Goal: Task Accomplishment & Management: Manage account settings

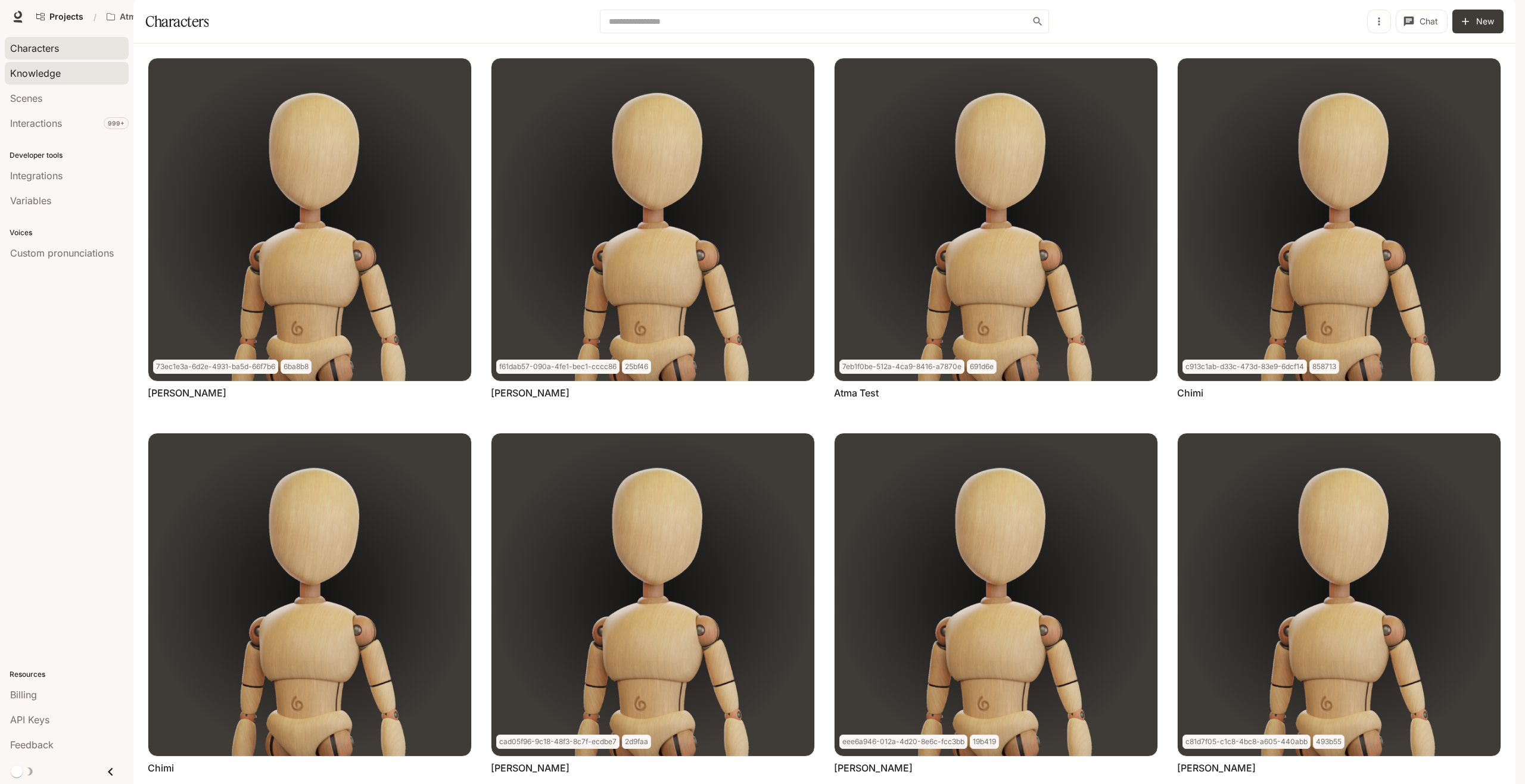
click at [65, 81] on link "Knowledge" at bounding box center [66, 73] width 124 height 22
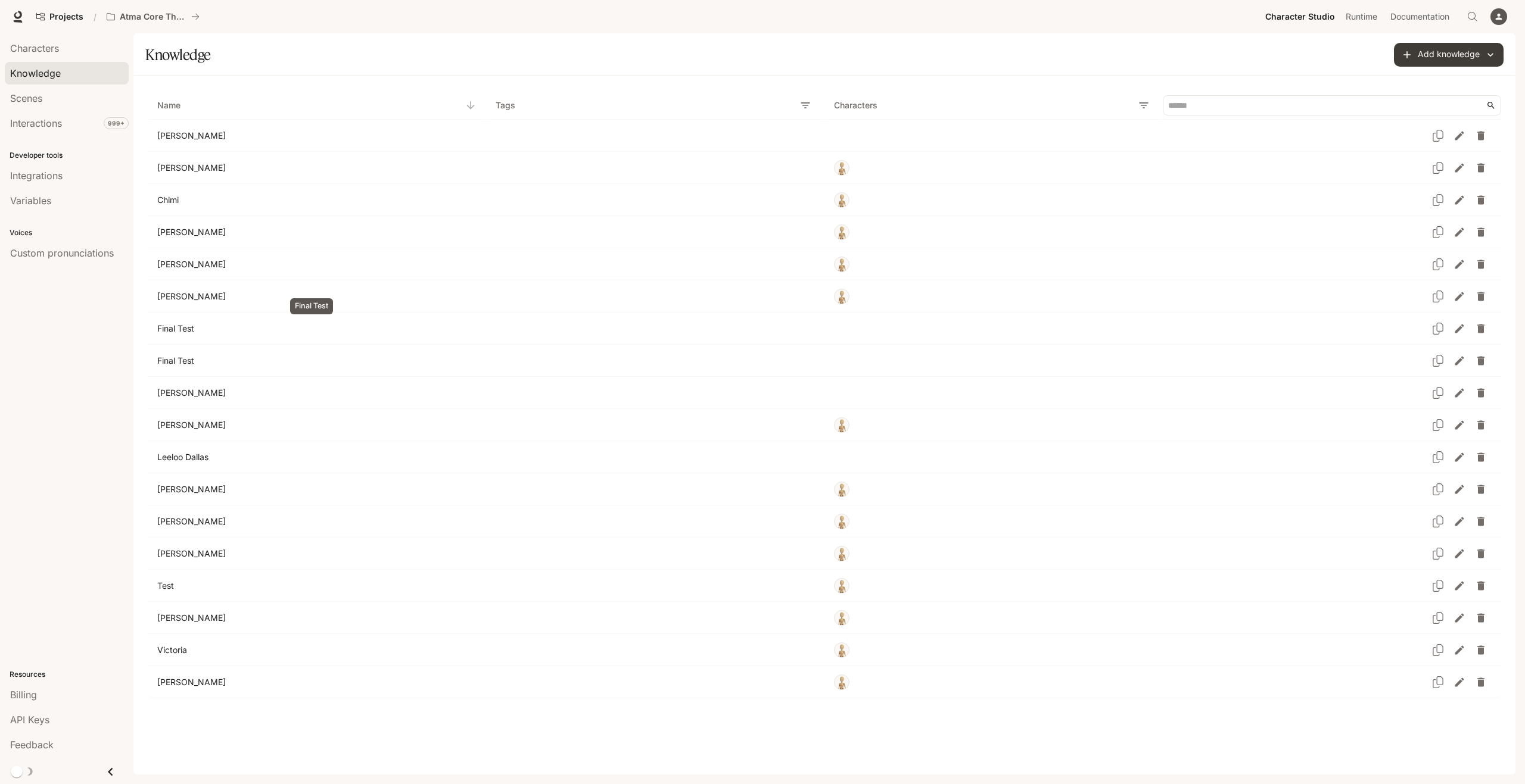
click at [192, 323] on p "Final Test" at bounding box center [312, 329] width 310 height 12
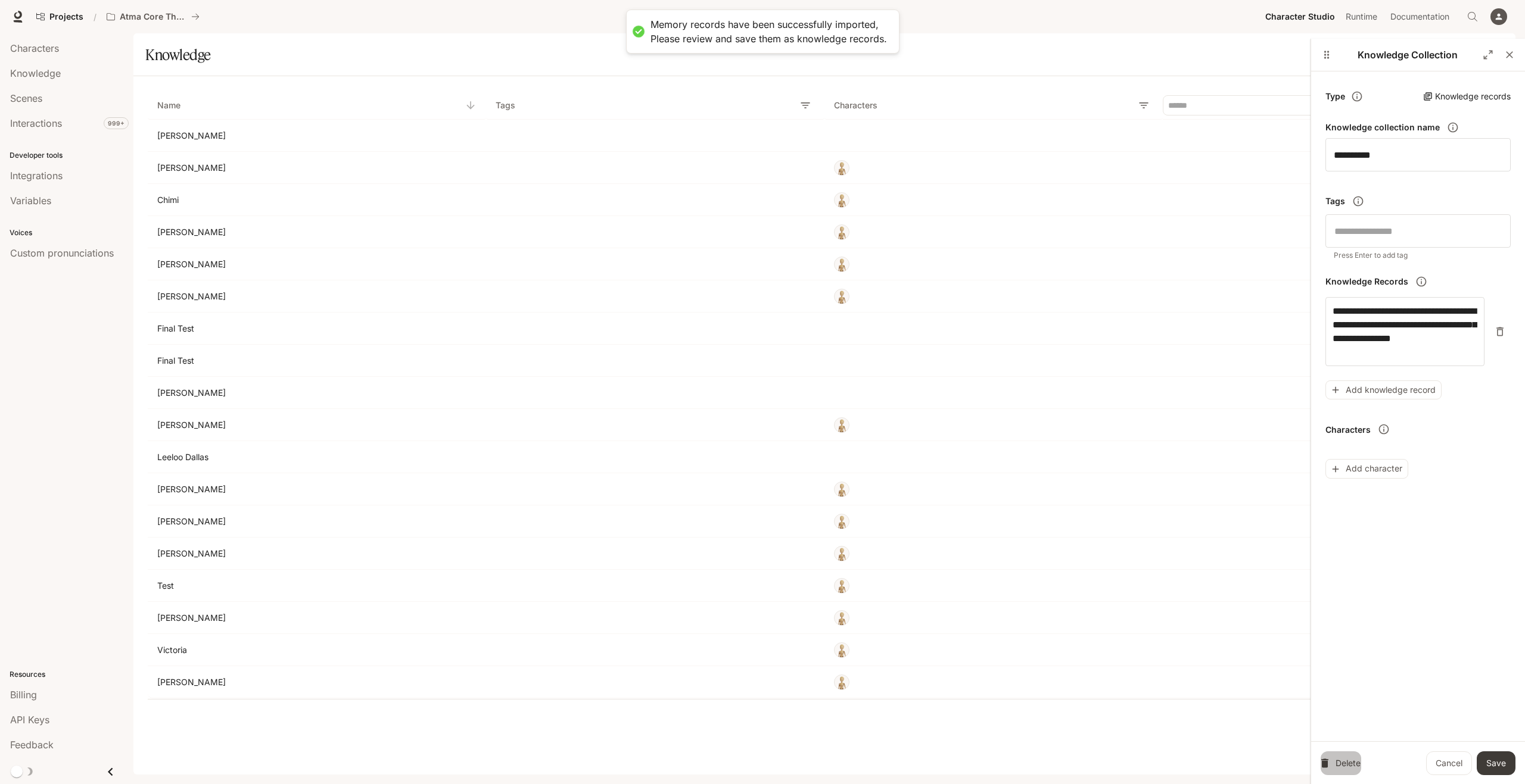
click at [1335, 756] on button "Delete" at bounding box center [1341, 763] width 41 height 24
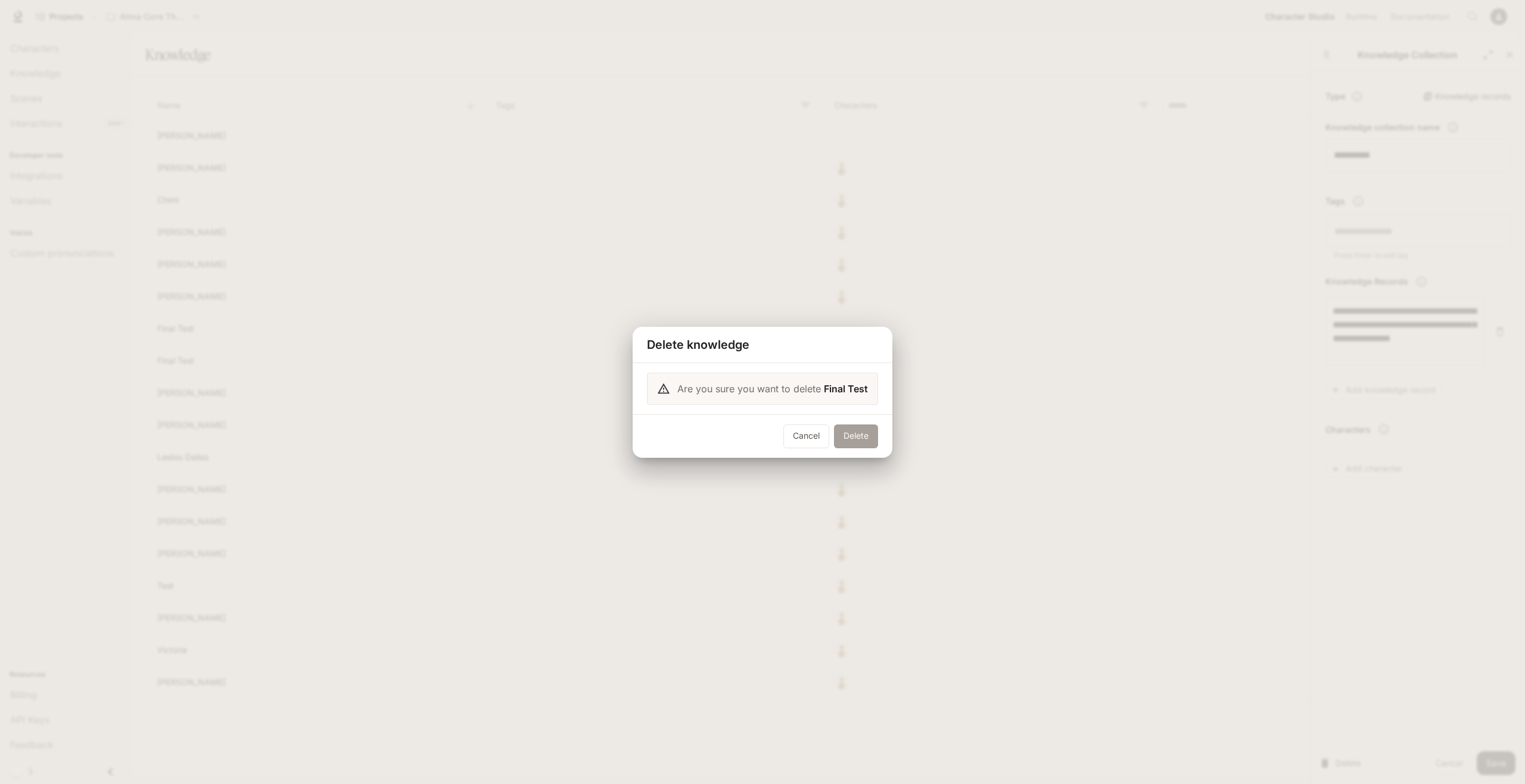
click at [861, 440] on button "Delete" at bounding box center [855, 436] width 44 height 24
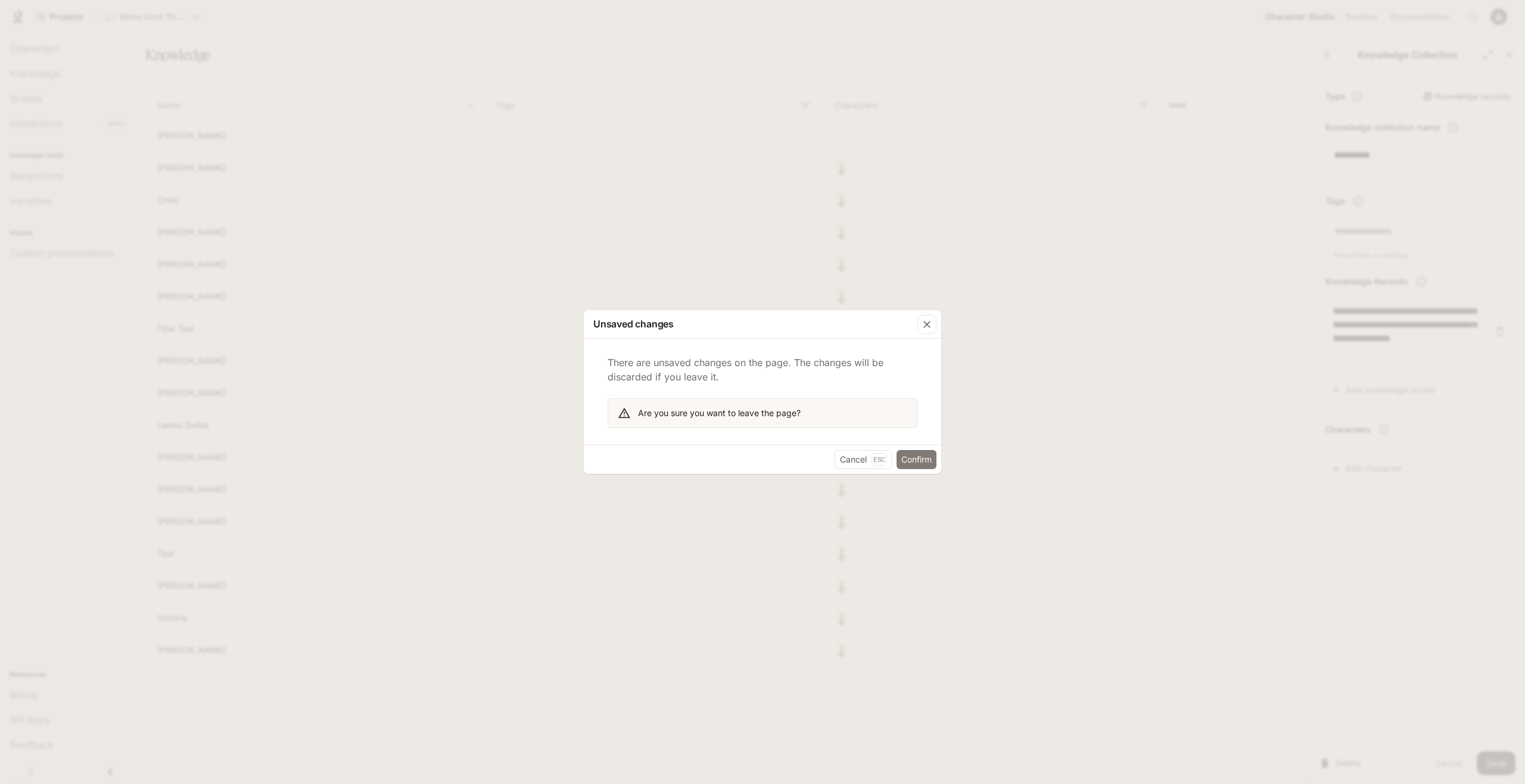
click at [919, 464] on button "Confirm" at bounding box center [916, 459] width 40 height 19
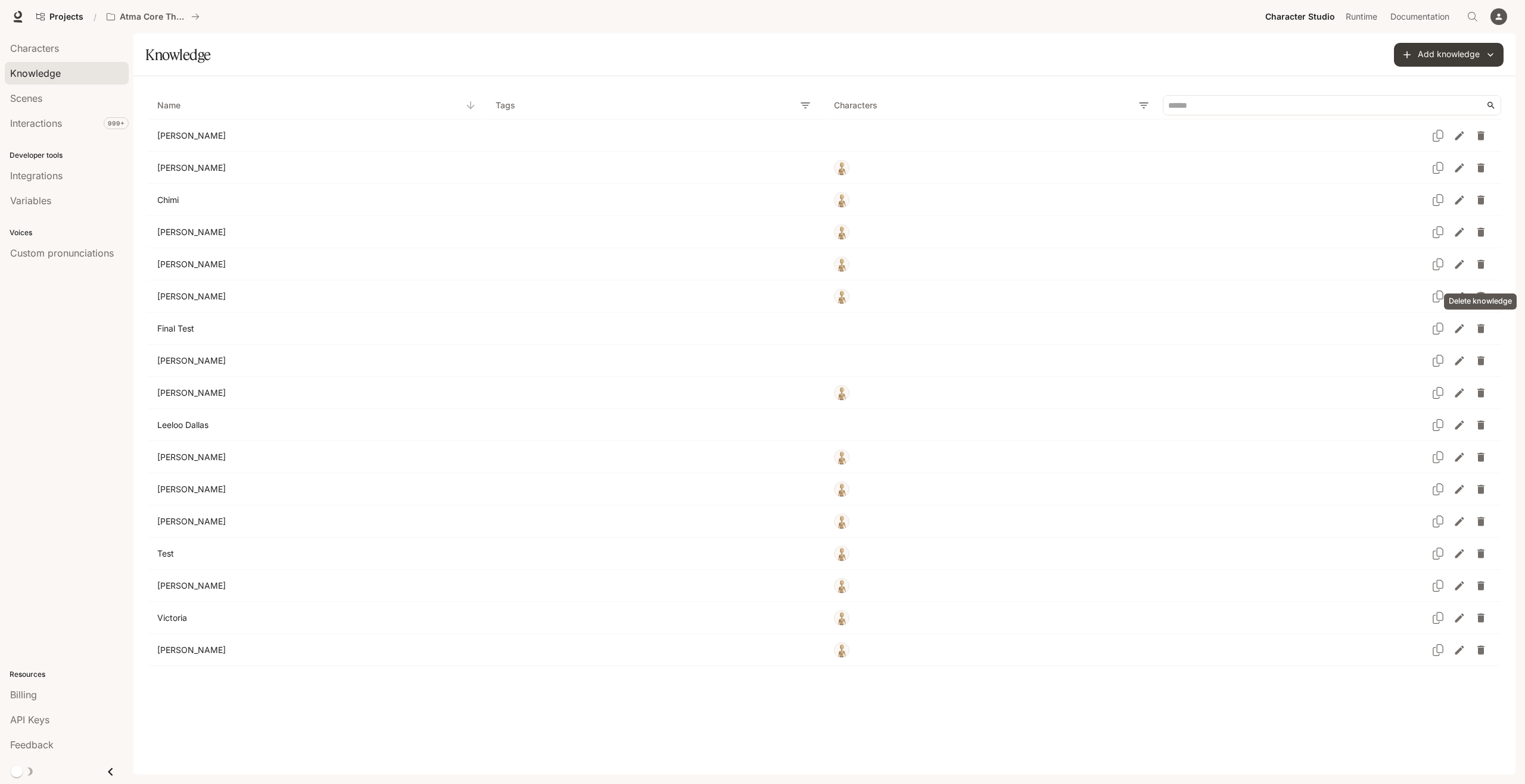
click at [1485, 328] on icon "Delete knowledge" at bounding box center [1481, 329] width 12 height 12
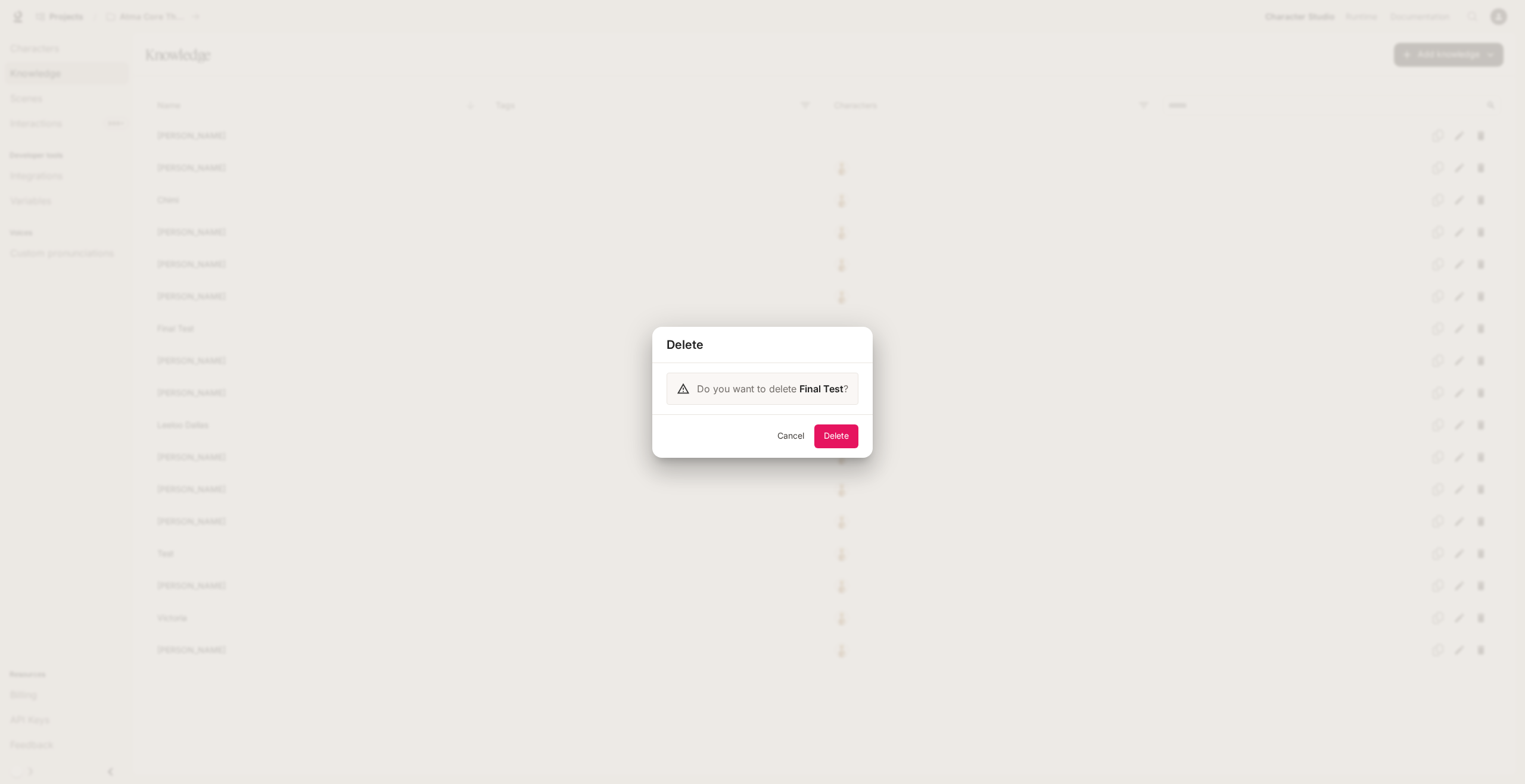
click at [836, 437] on button "Delete" at bounding box center [836, 436] width 44 height 24
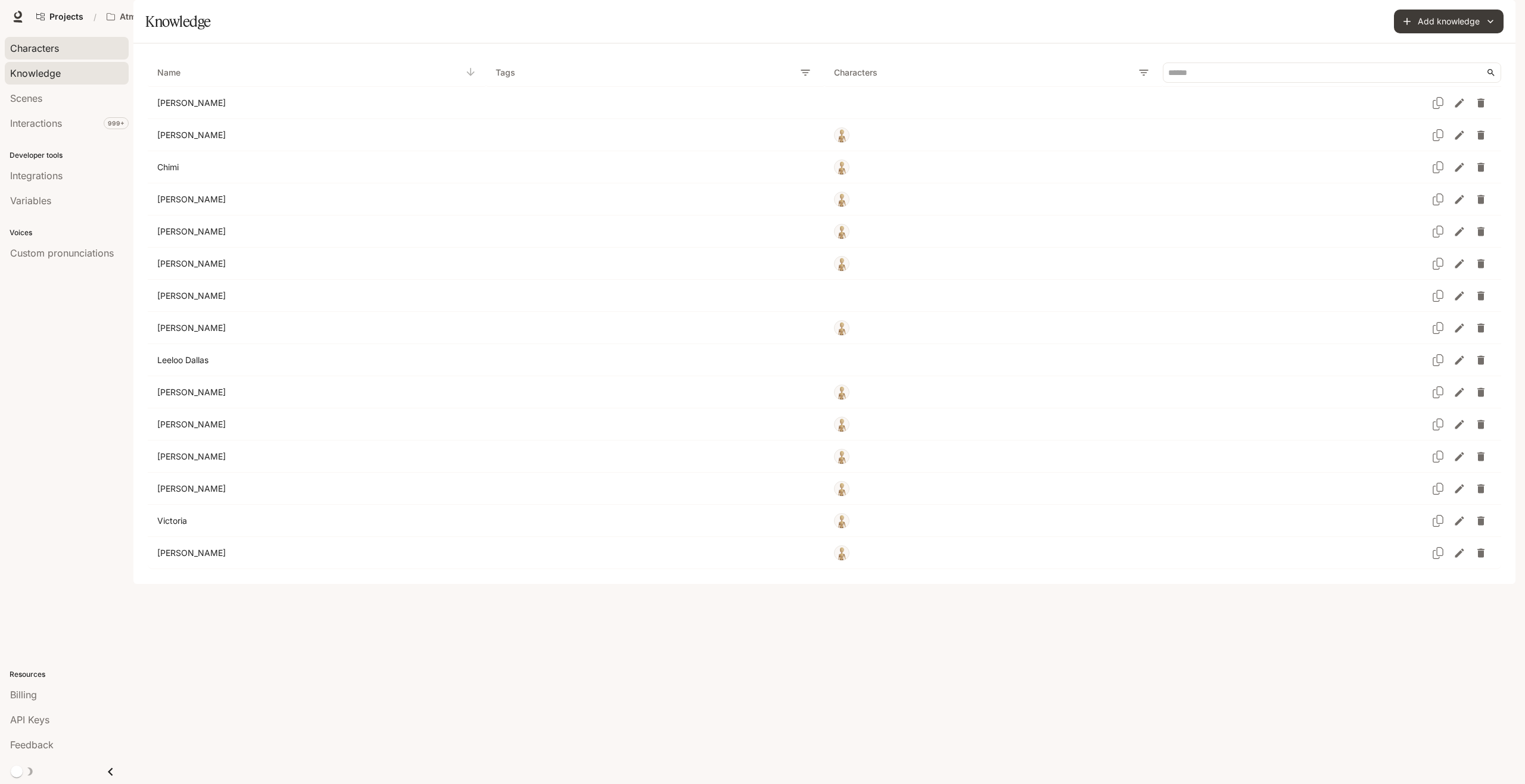
click at [53, 54] on span "Characters" at bounding box center [34, 49] width 49 height 14
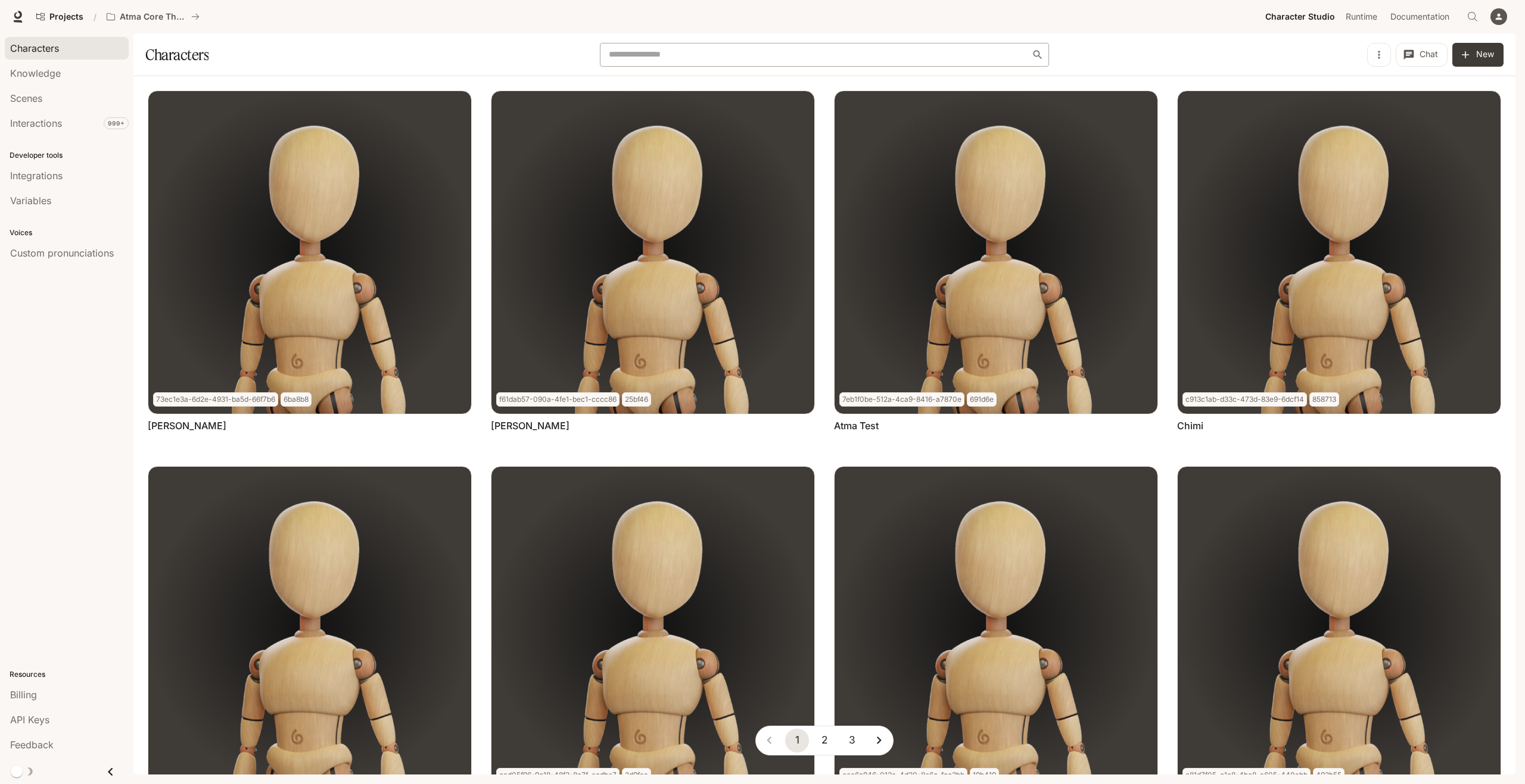
click at [761, 48] on div "​" at bounding box center [825, 54] width 450 height 24
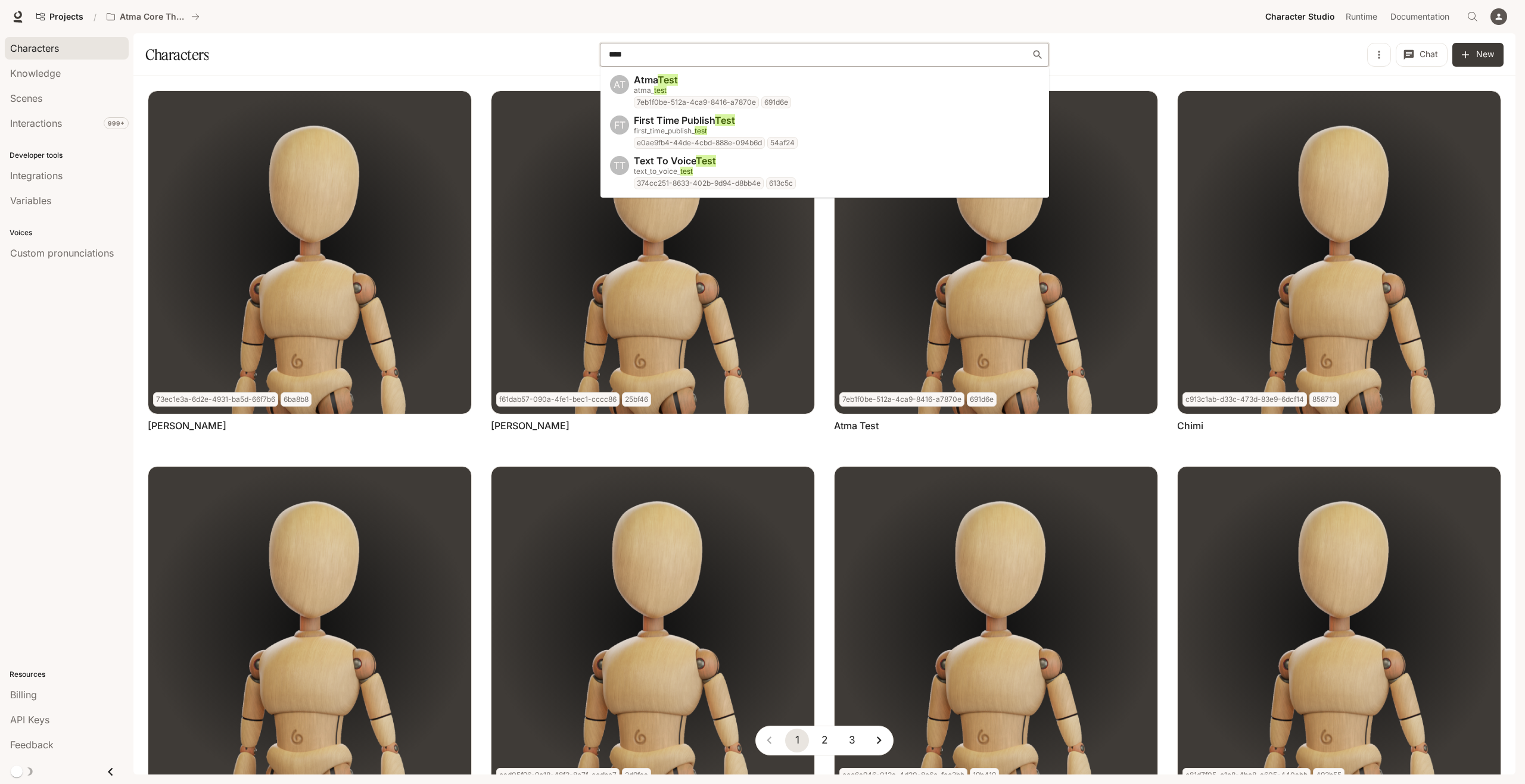
type input "****"
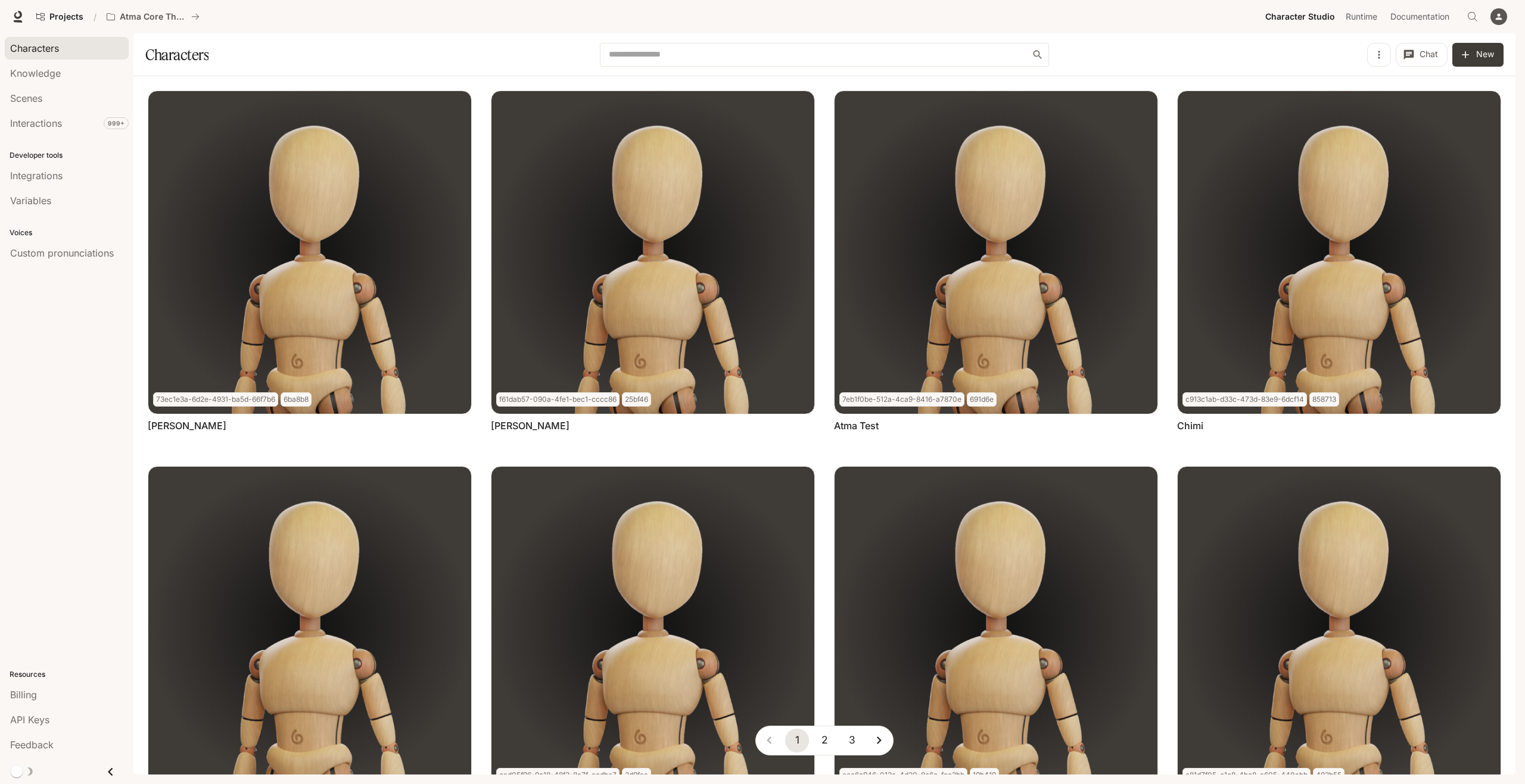
click at [1099, 59] on div "Chat New" at bounding box center [1278, 54] width 450 height 24
click at [995, 57] on input "text" at bounding box center [819, 54] width 427 height 12
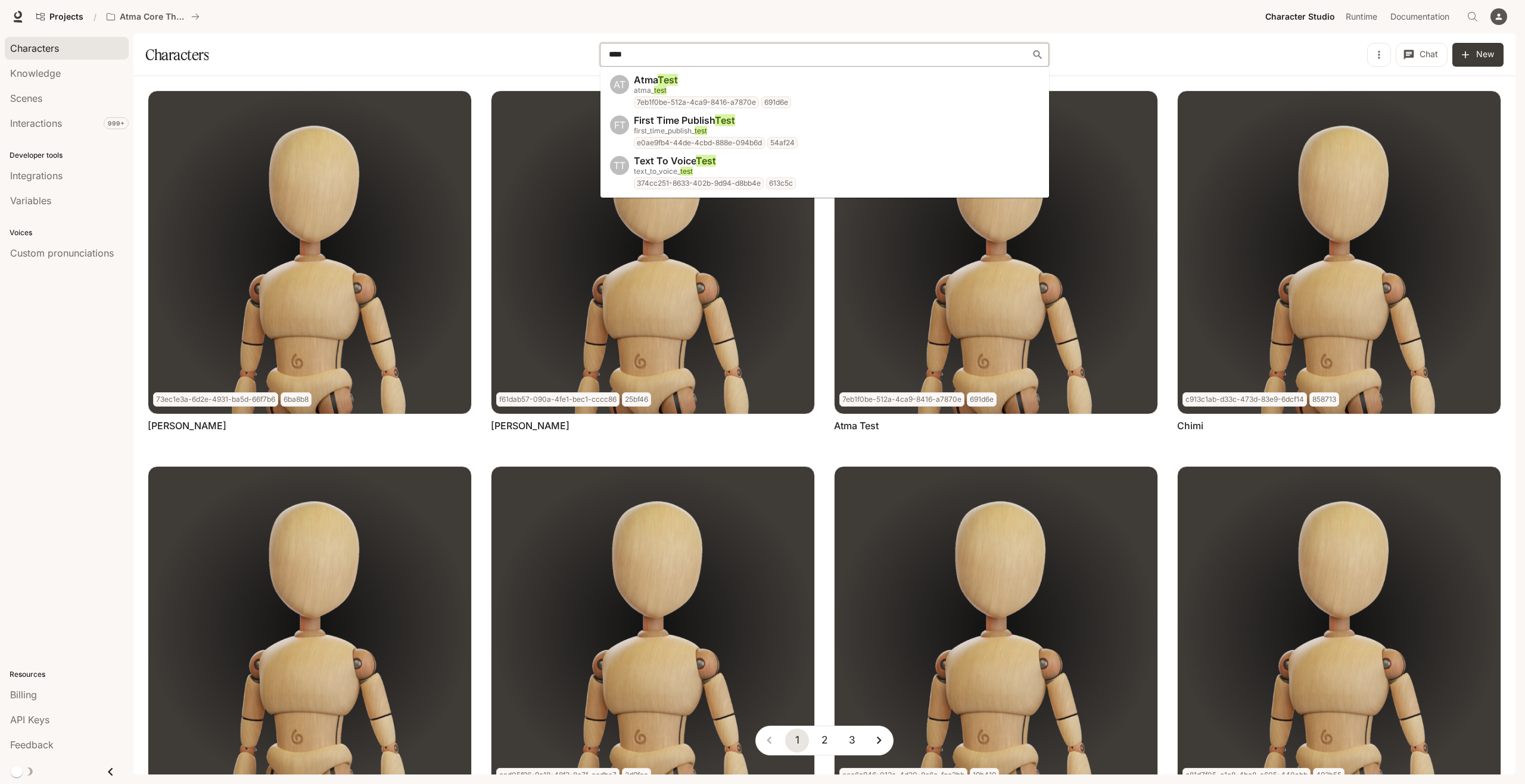
type input "****"
click at [1129, 66] on div "Chat New" at bounding box center [1278, 54] width 450 height 24
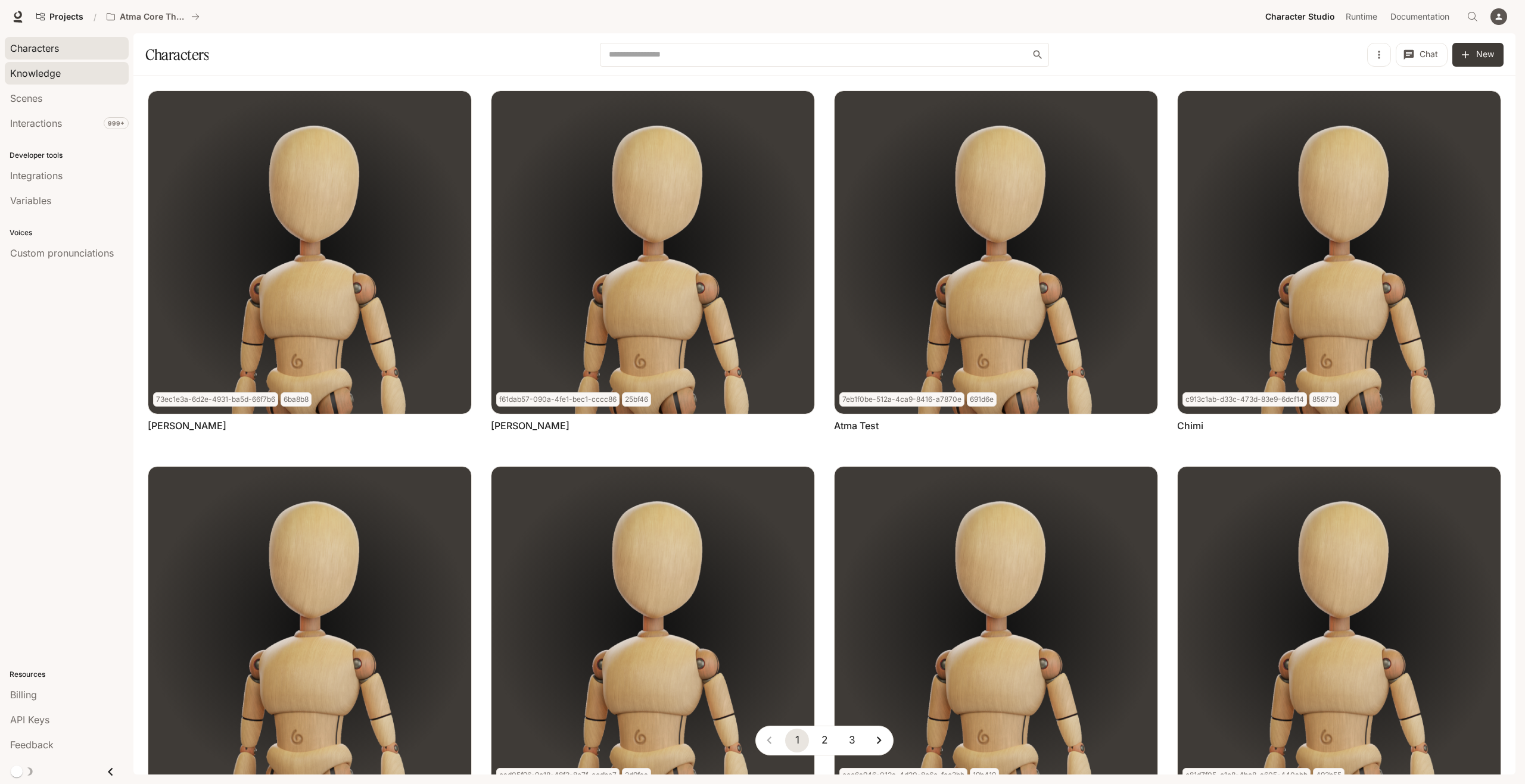
click at [42, 79] on span "Knowledge" at bounding box center [35, 73] width 51 height 14
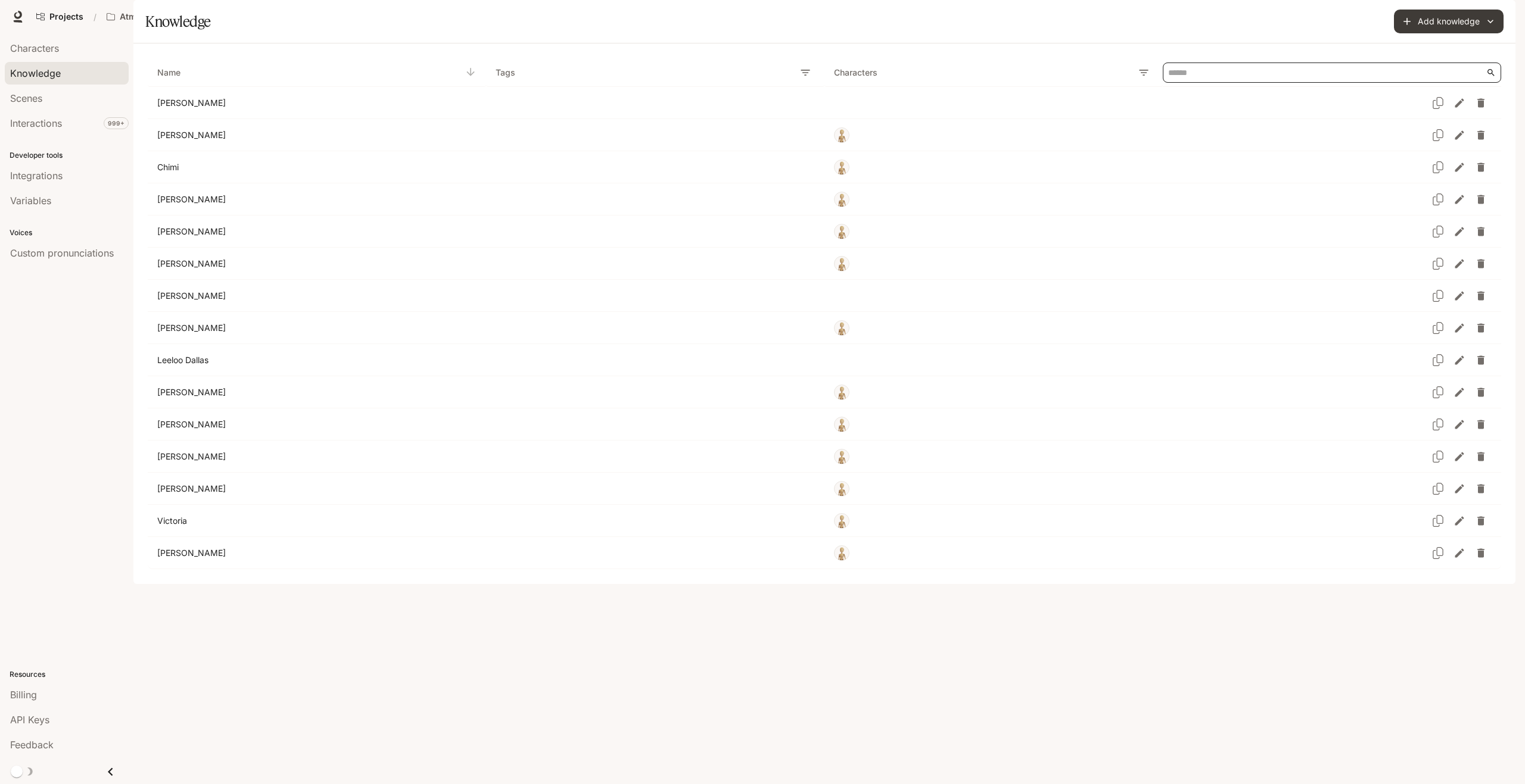
click at [1276, 82] on input "Knowledge Table" at bounding box center [1327, 72] width 318 height 19
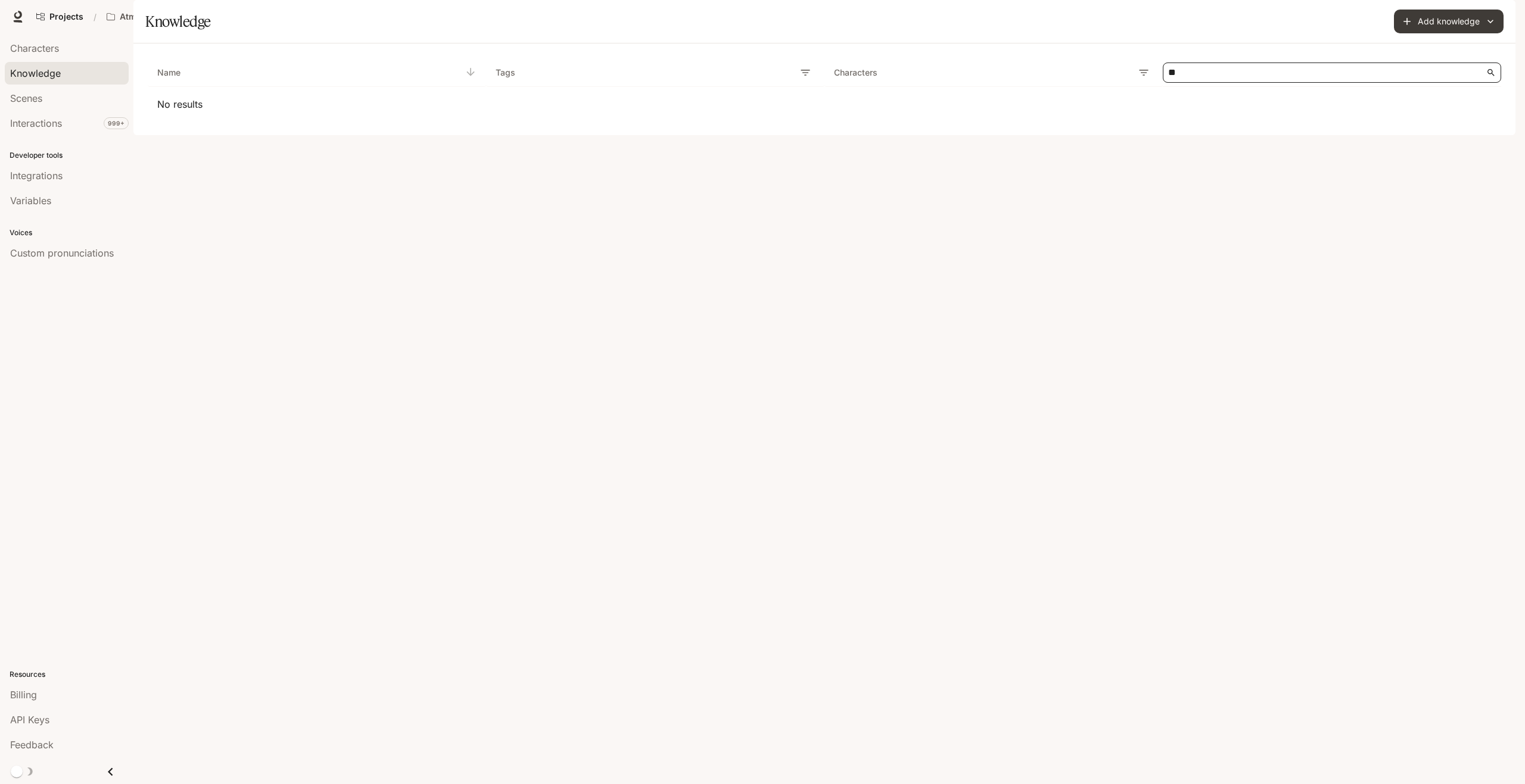
type input "*"
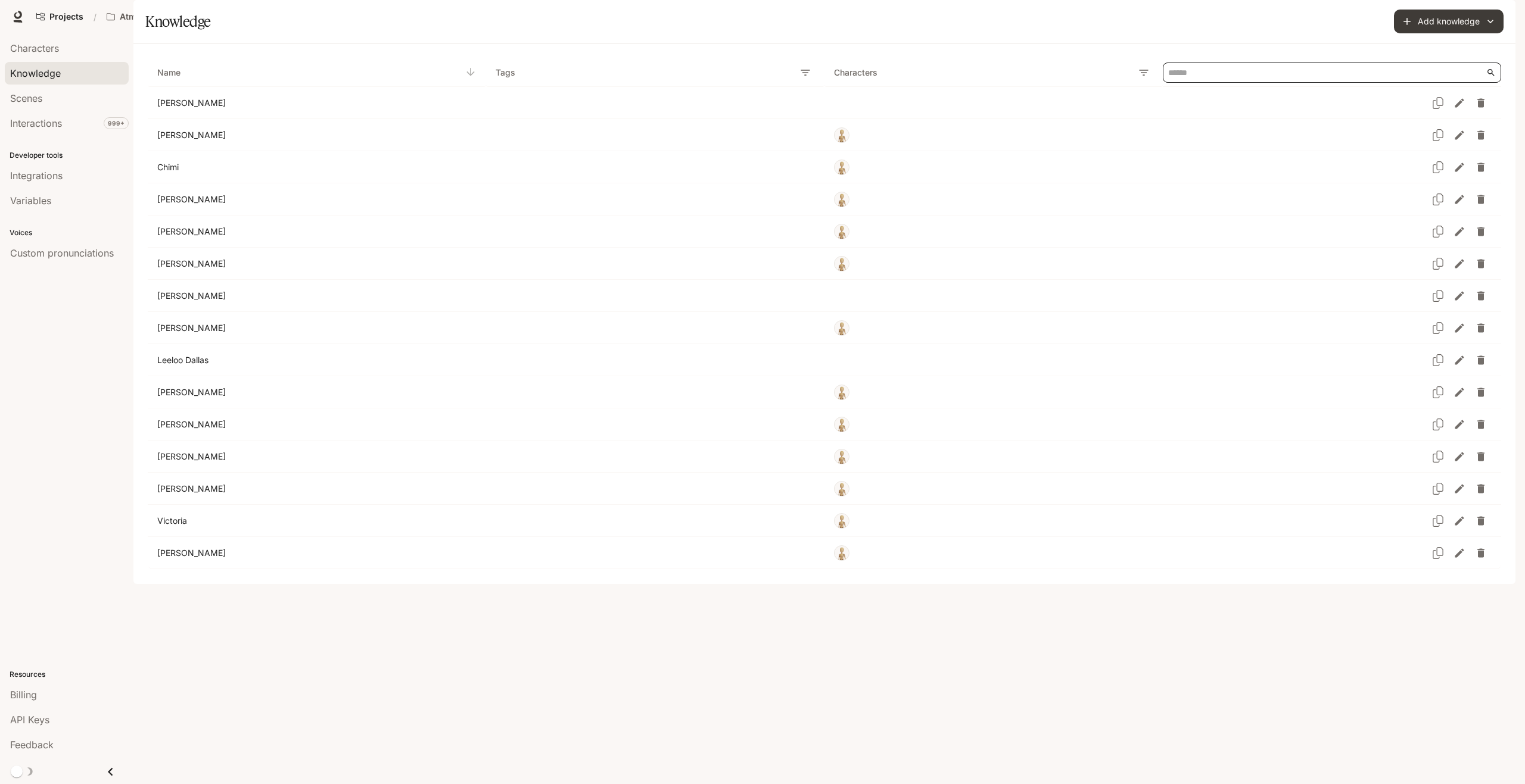
click at [1195, 82] on input "Knowledge Table" at bounding box center [1327, 72] width 318 height 19
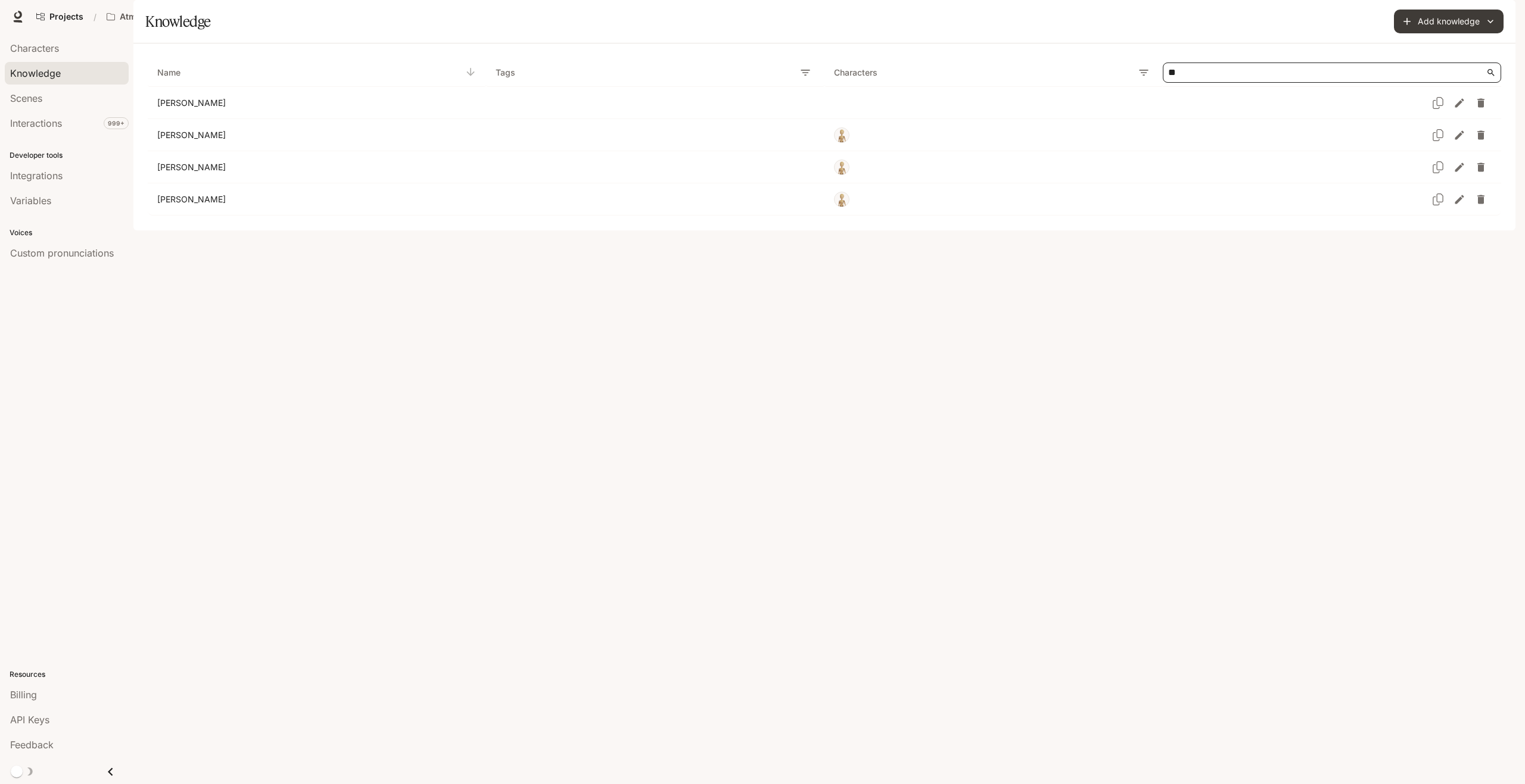
type input "*"
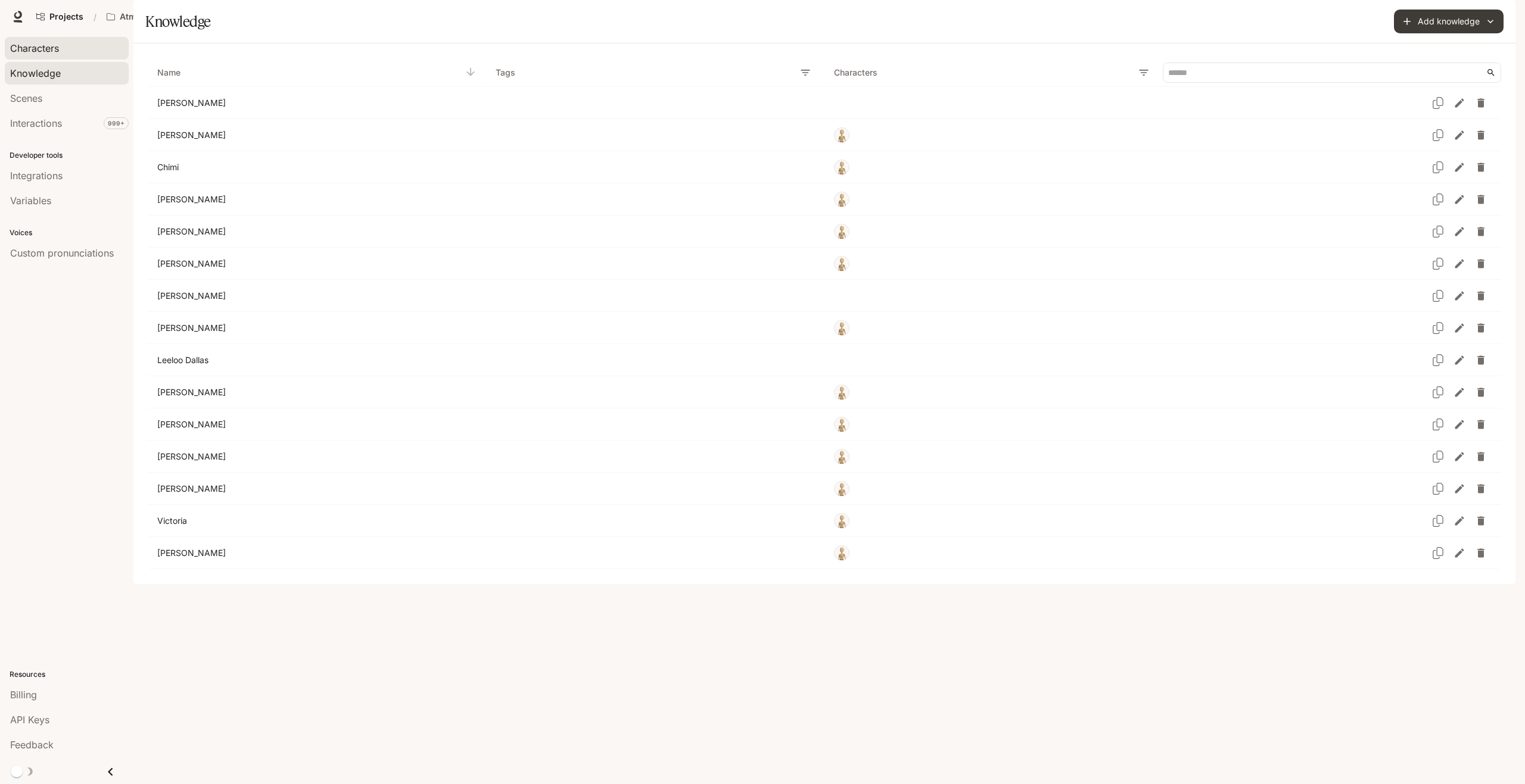
click at [80, 42] on div "Characters" at bounding box center [66, 49] width 113 height 14
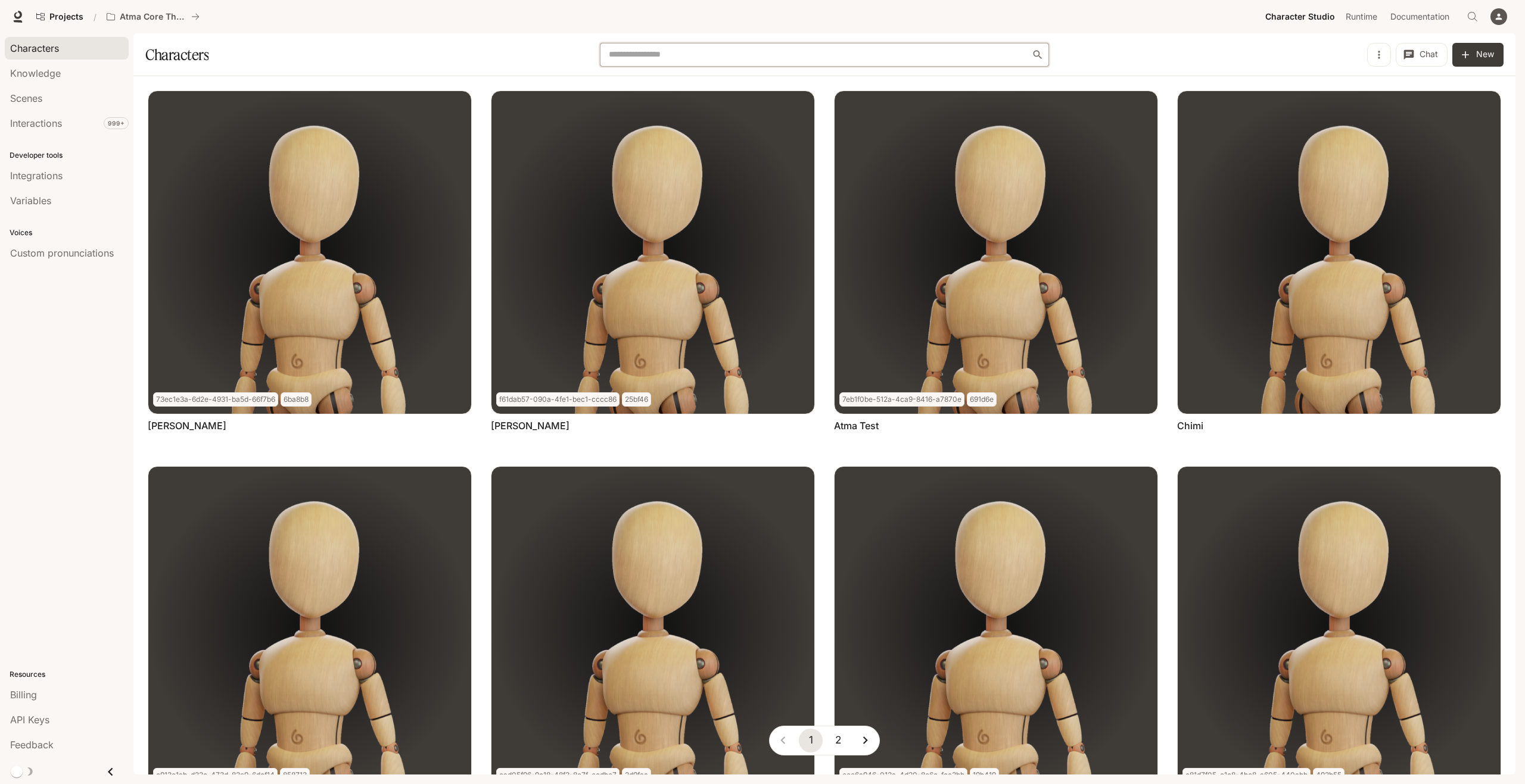
click at [685, 56] on input "text" at bounding box center [819, 54] width 427 height 12
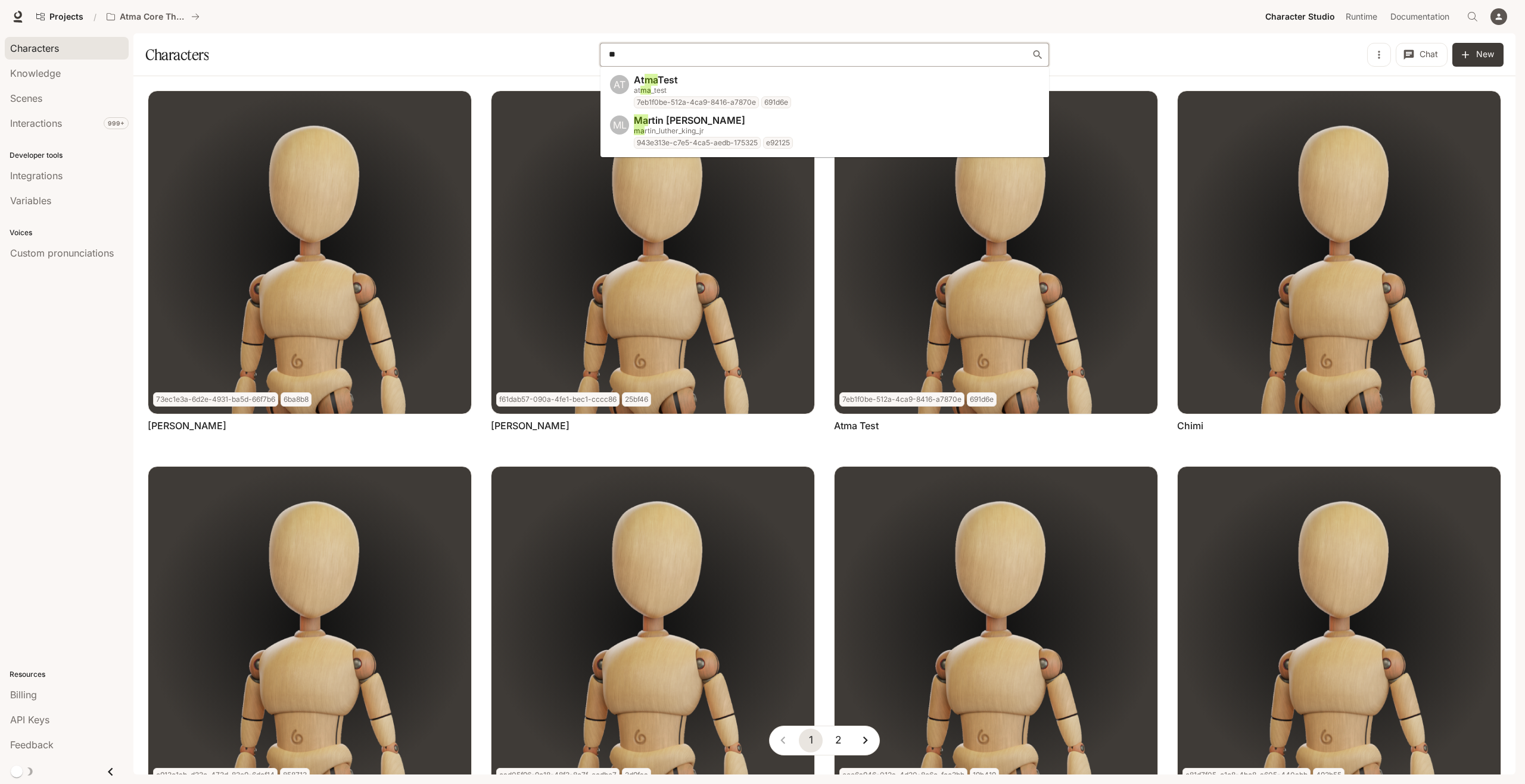
type input "*"
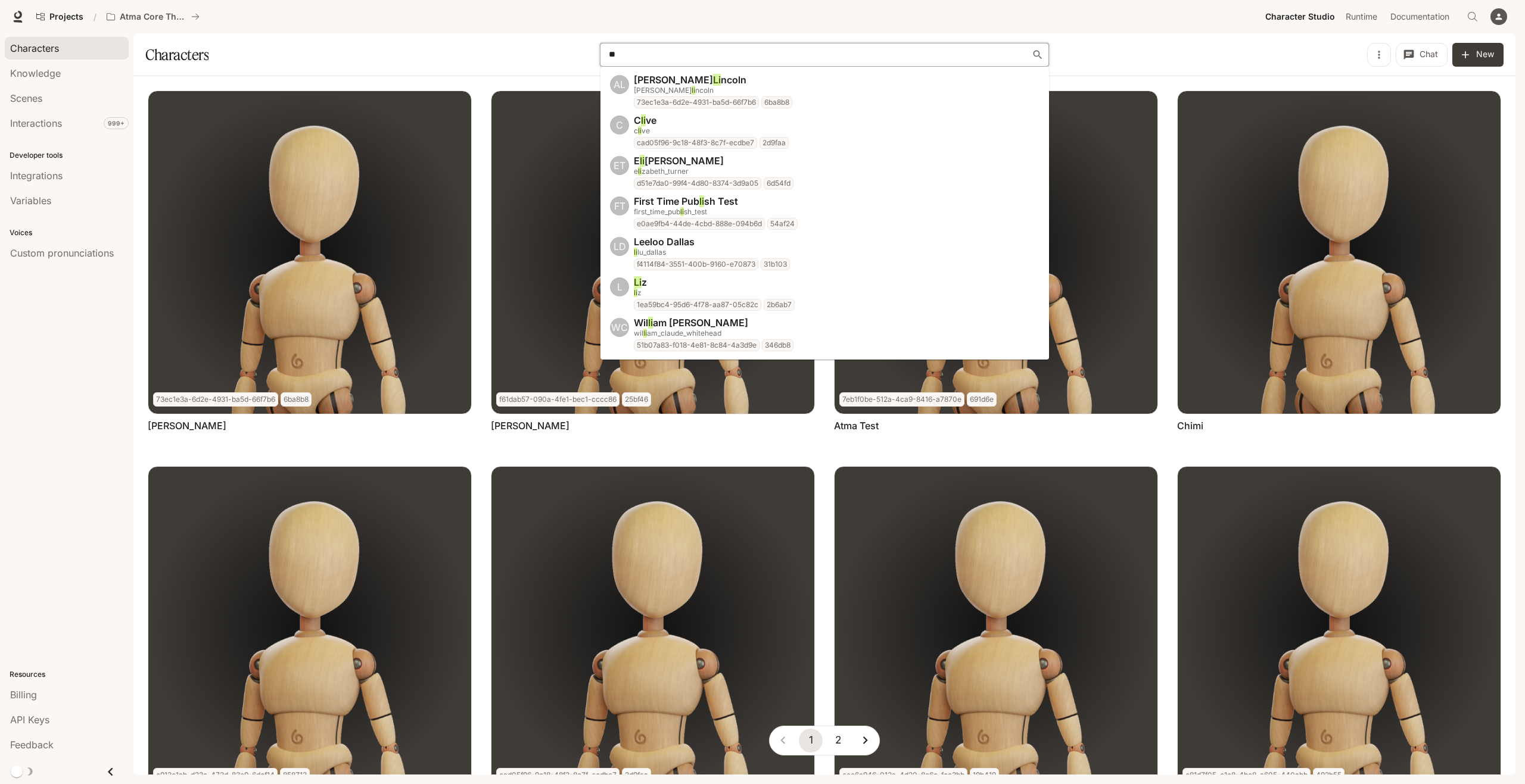
type input "*"
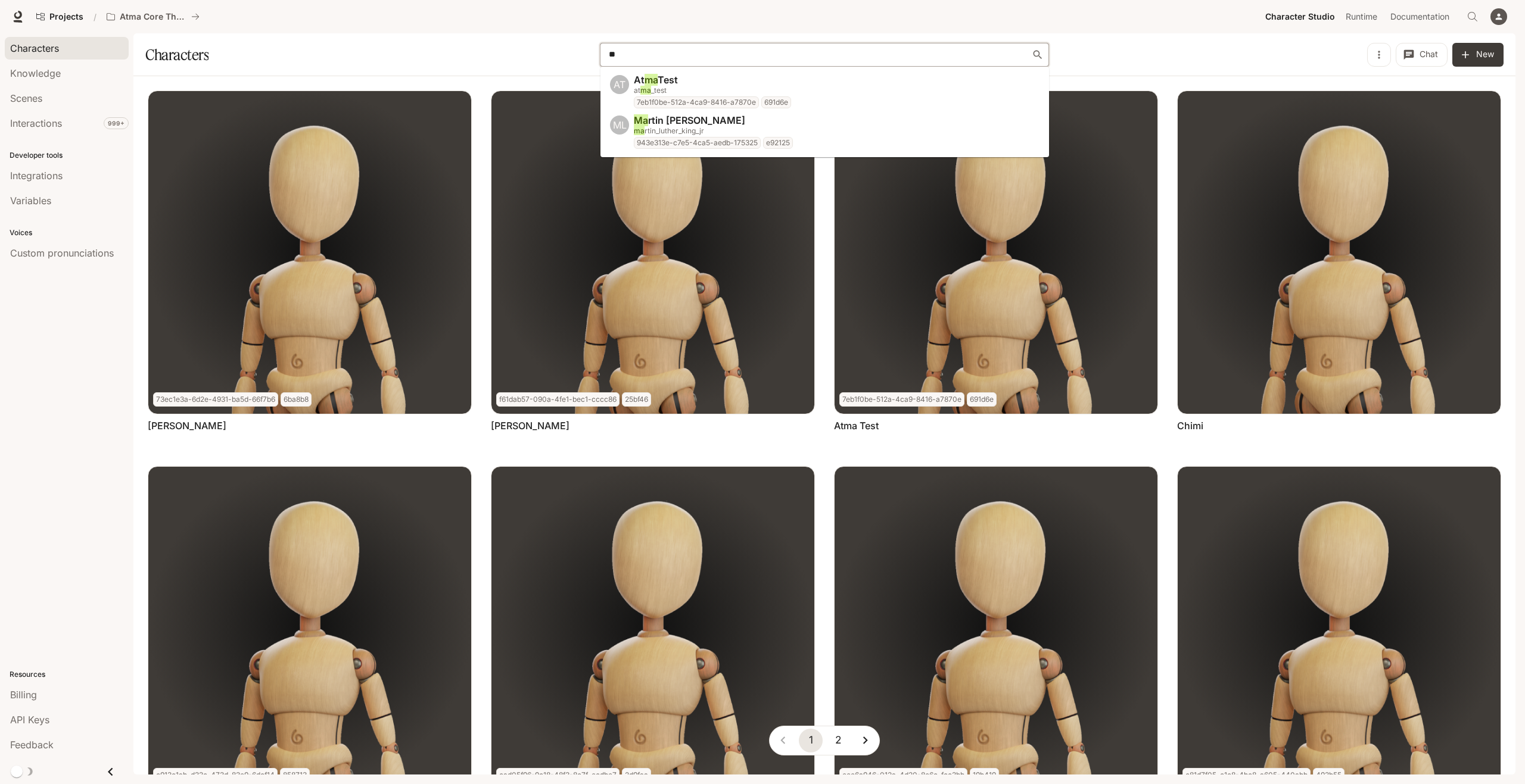
type input "*"
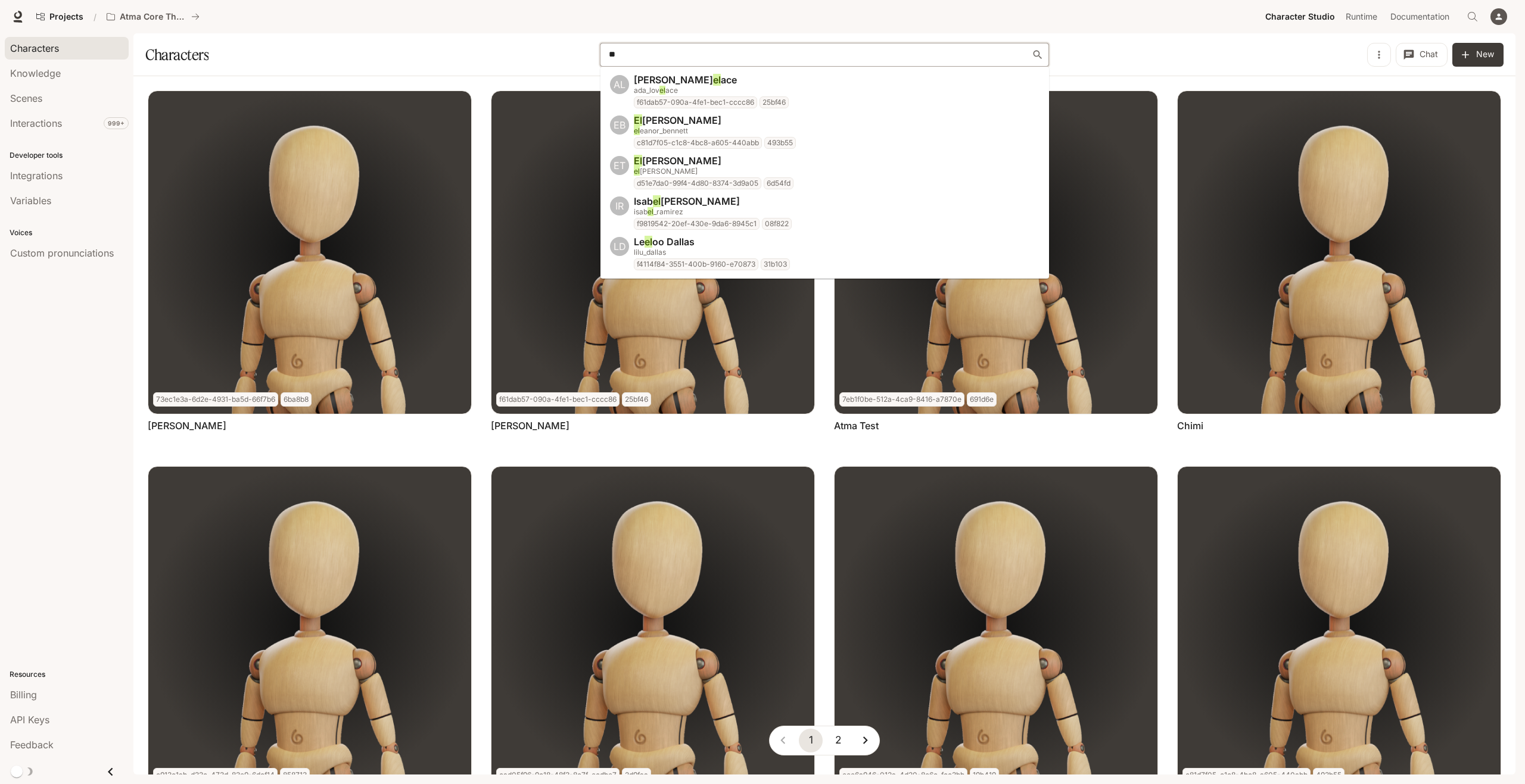
type input "*"
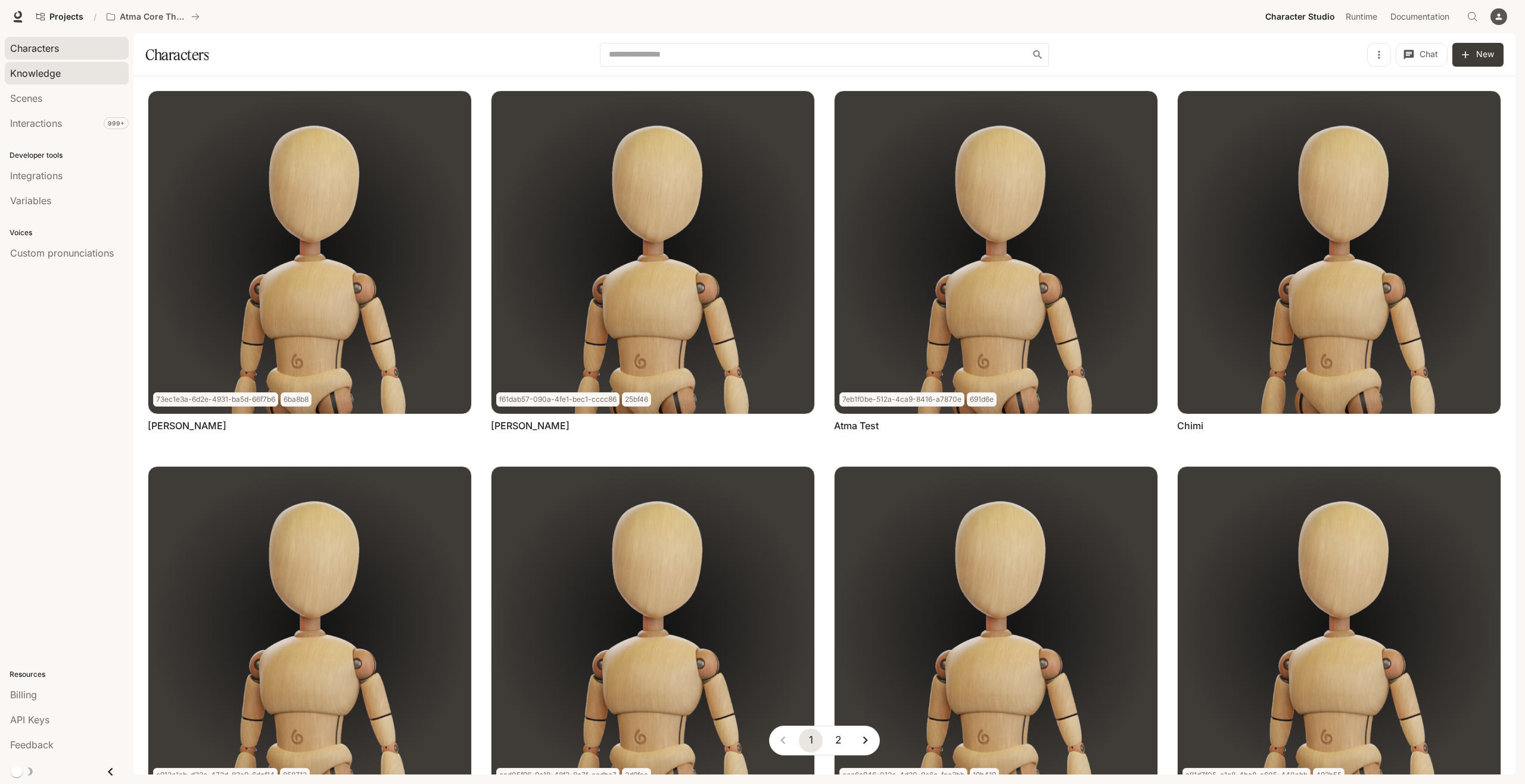
click at [73, 73] on div "Knowledge" at bounding box center [66, 73] width 113 height 14
